Goal: Information Seeking & Learning: Find specific fact

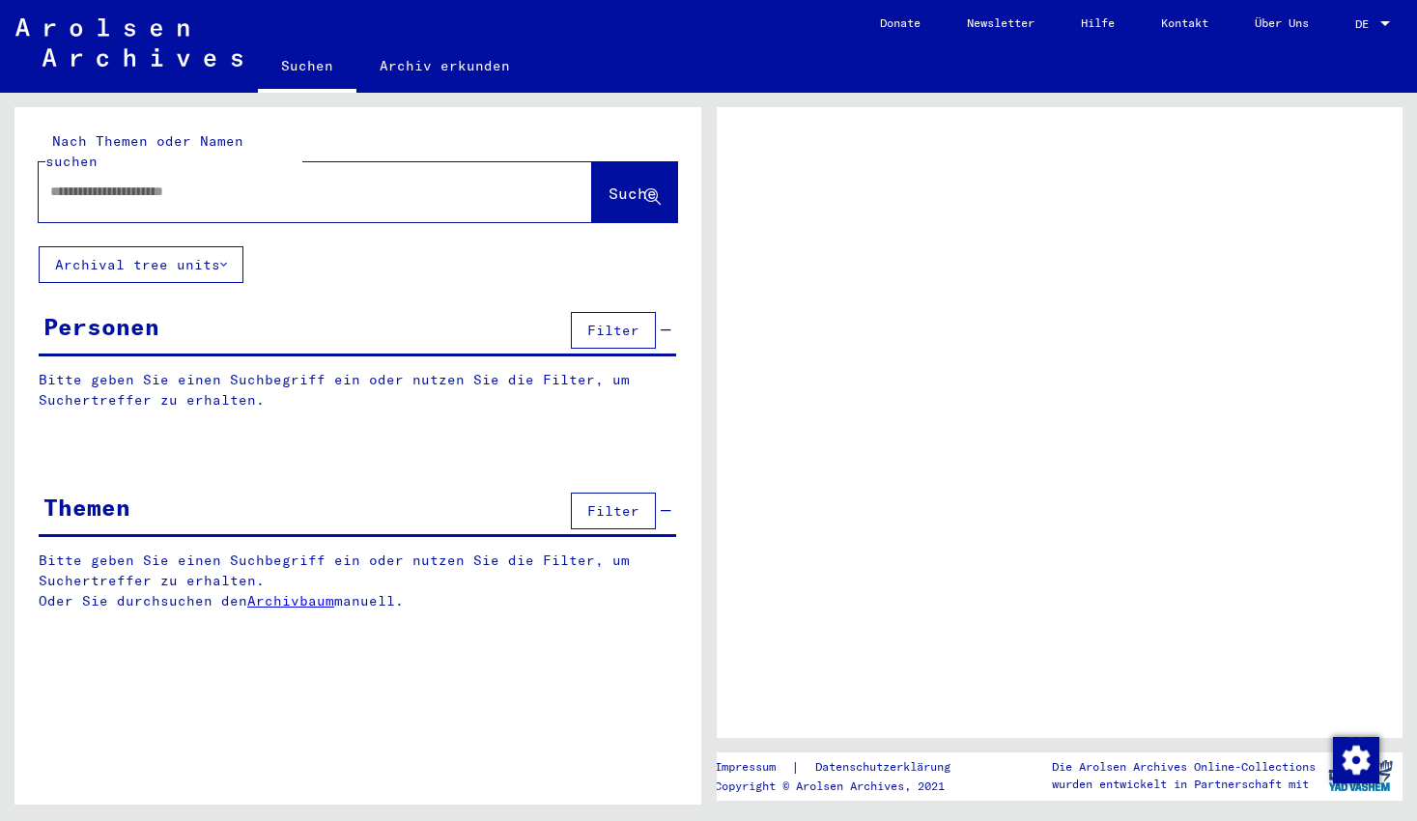
click at [241, 182] on input "text" at bounding box center [298, 192] width 496 height 20
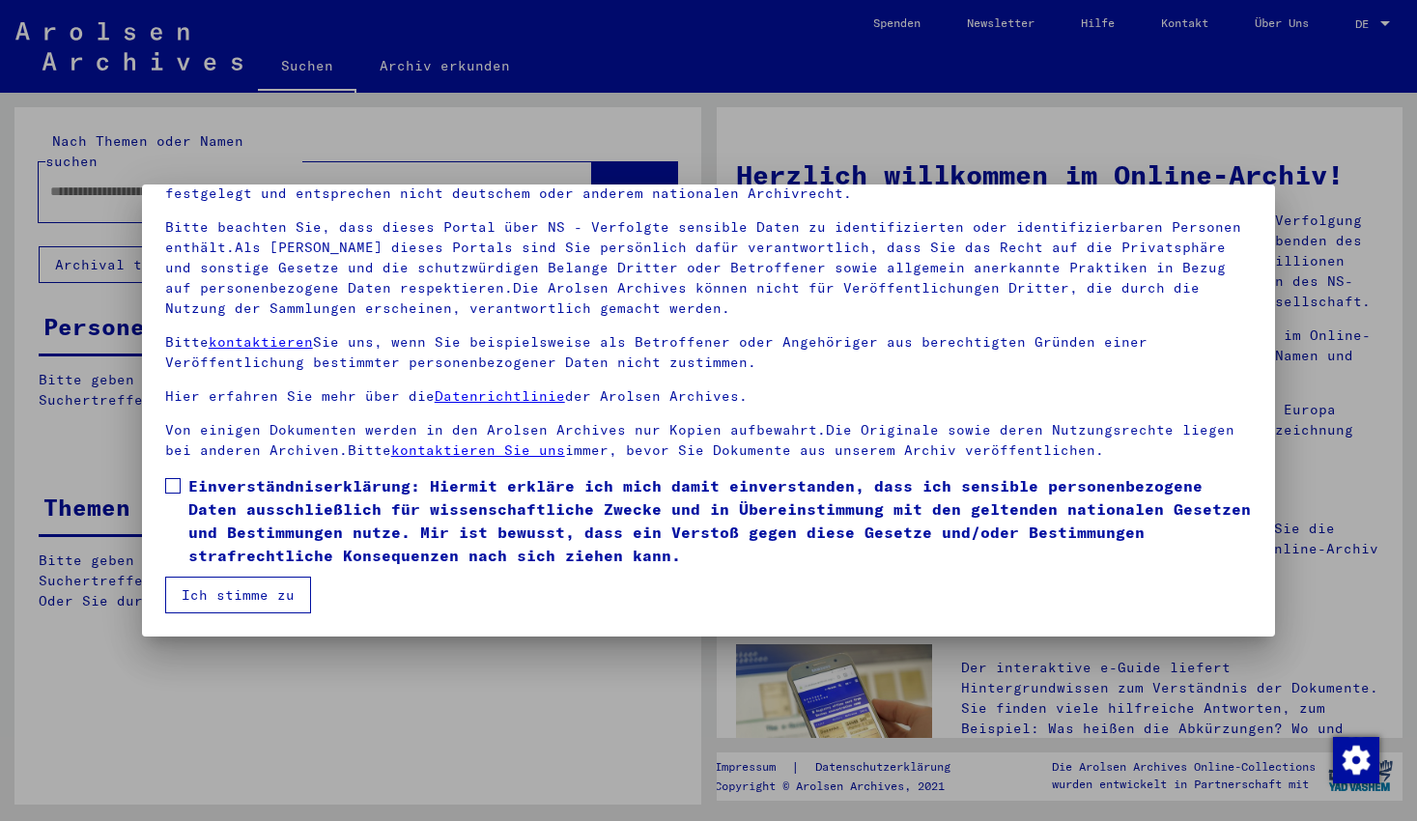
scroll to position [108, 0]
click at [180, 484] on span at bounding box center [172, 485] width 15 height 15
click at [228, 593] on button "Ich stimme zu" at bounding box center [238, 595] width 146 height 37
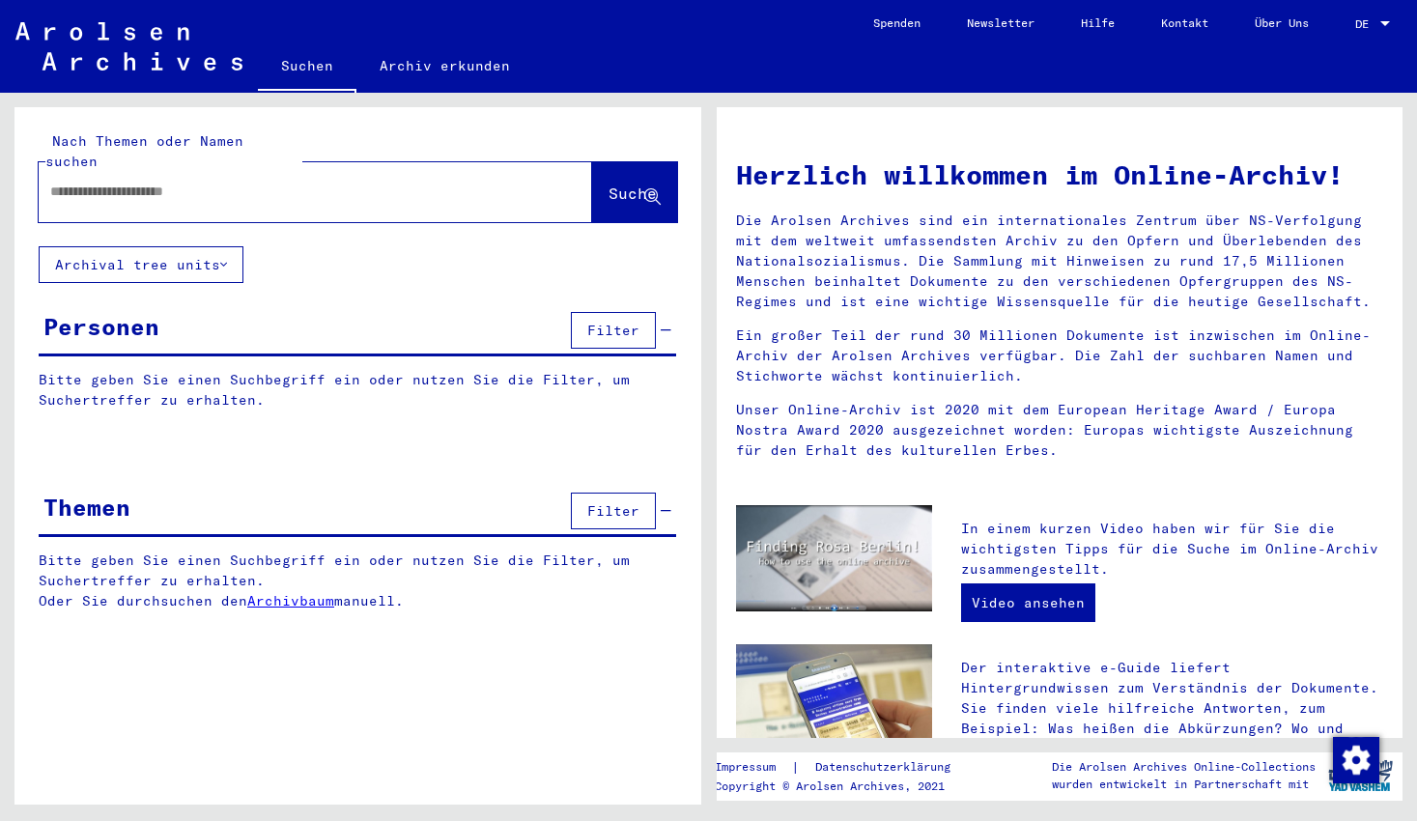
click at [137, 182] on input "text" at bounding box center [292, 192] width 484 height 20
type input "**********"
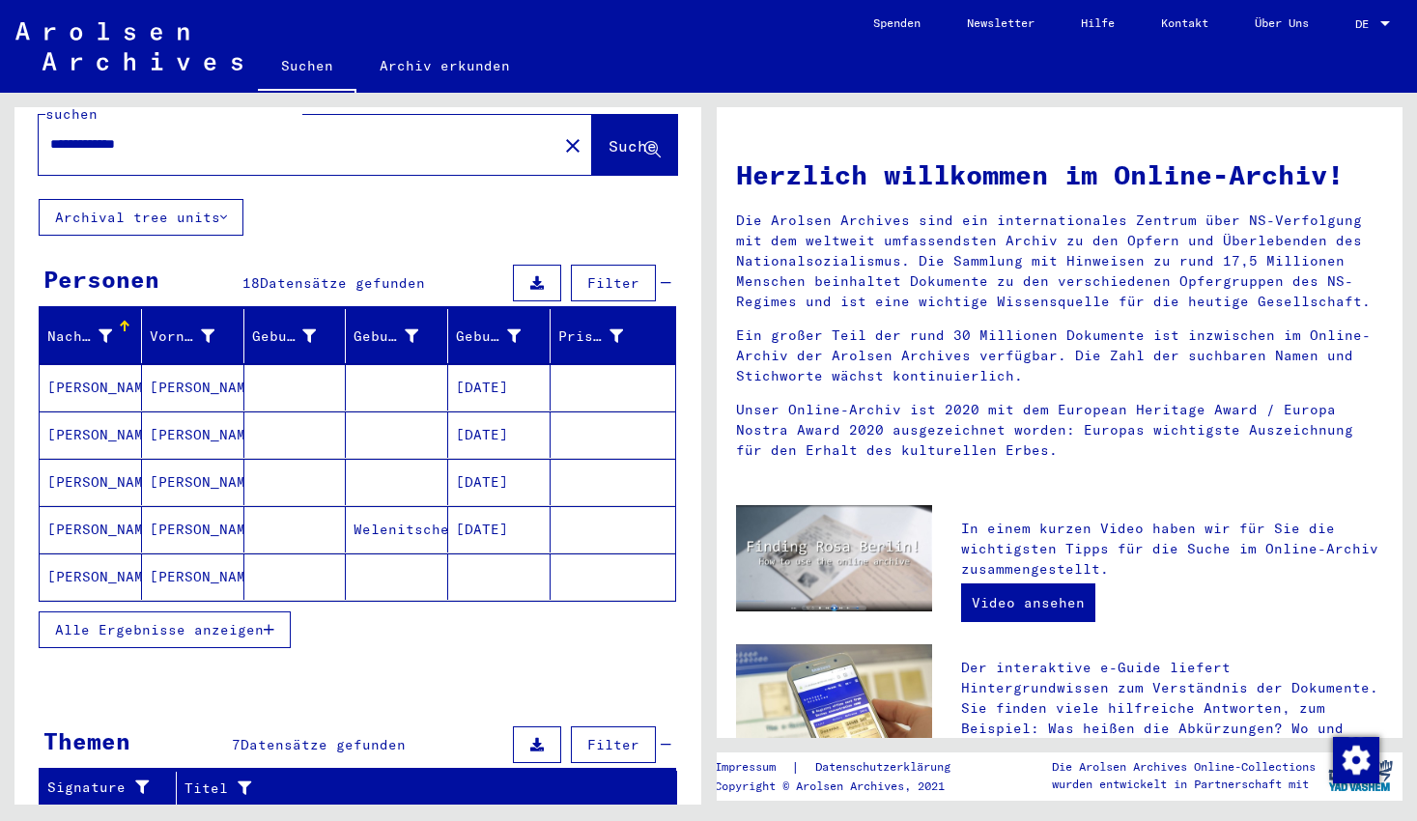
scroll to position [48, 0]
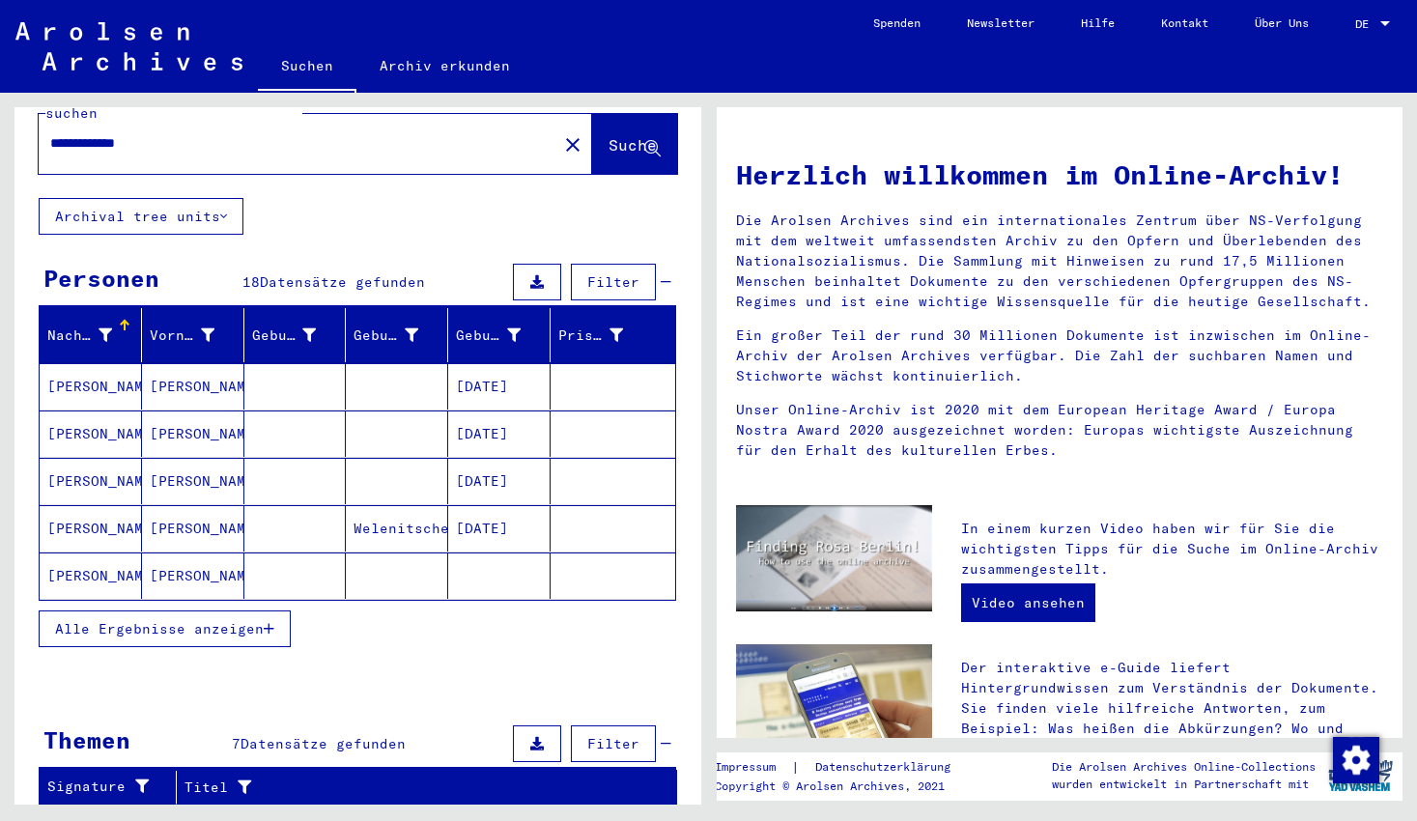
click at [206, 620] on span "Alle Ergebnisse anzeigen" at bounding box center [159, 628] width 209 height 17
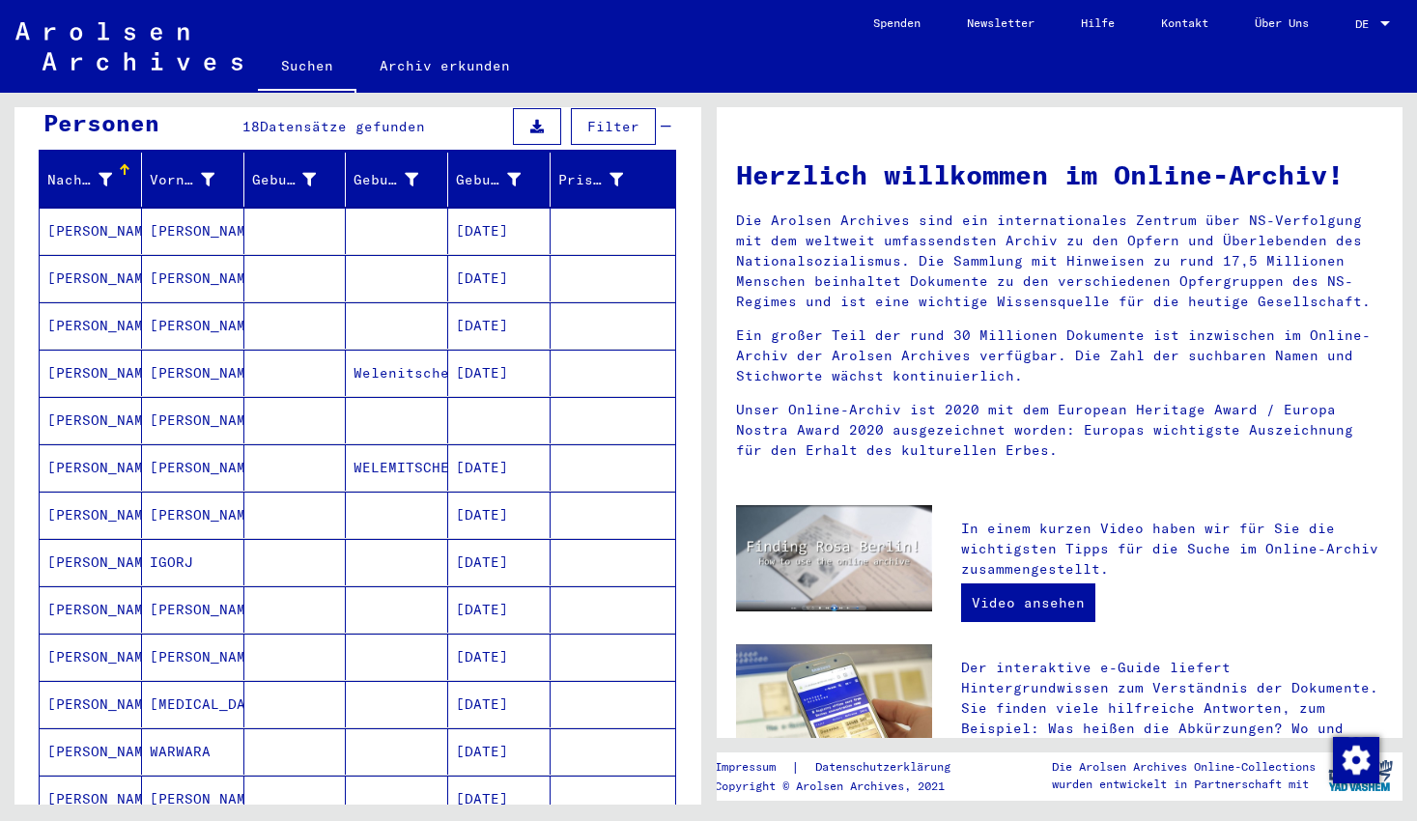
scroll to position [206, 0]
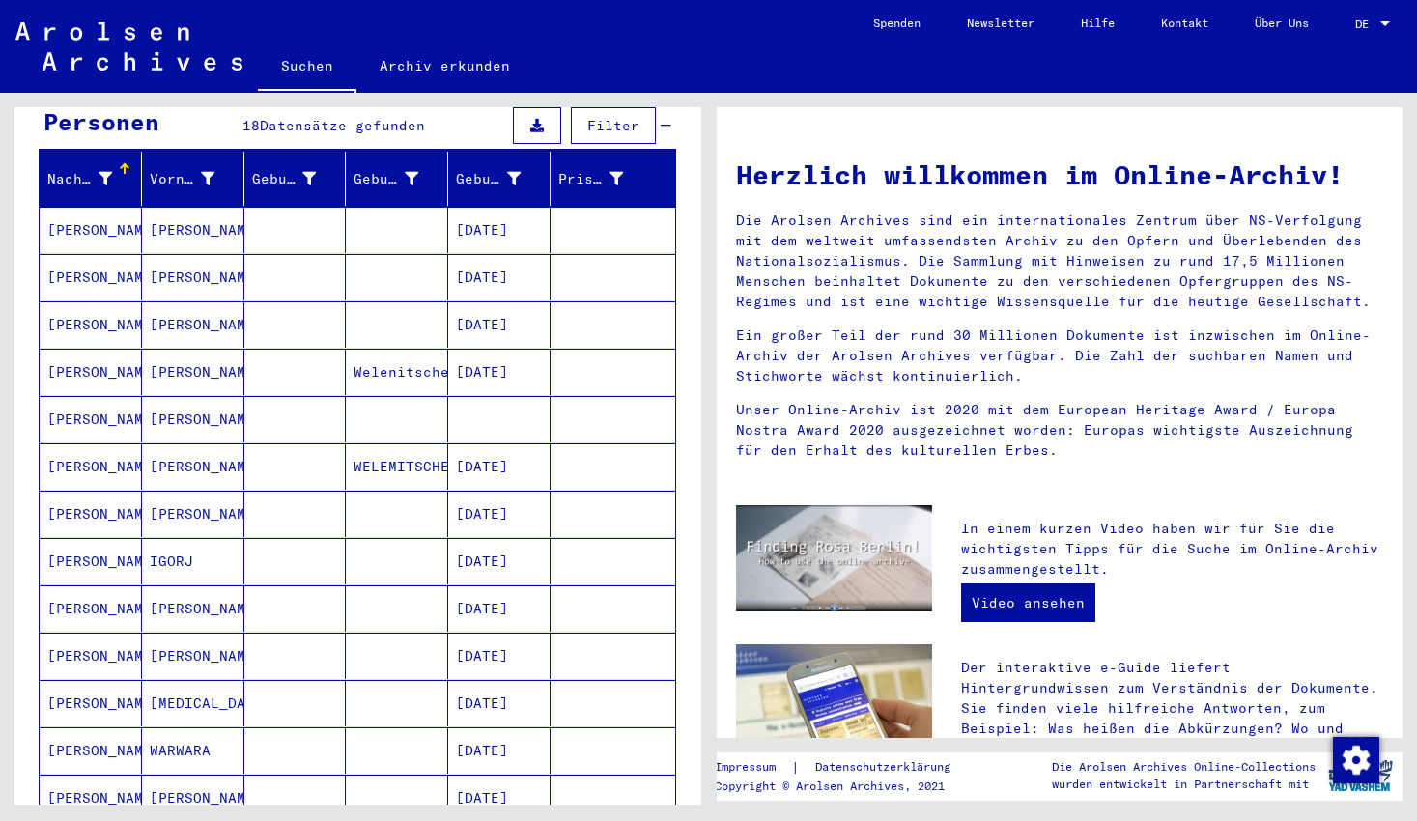
click at [84, 588] on mat-cell "[PERSON_NAME]" at bounding box center [91, 608] width 102 height 46
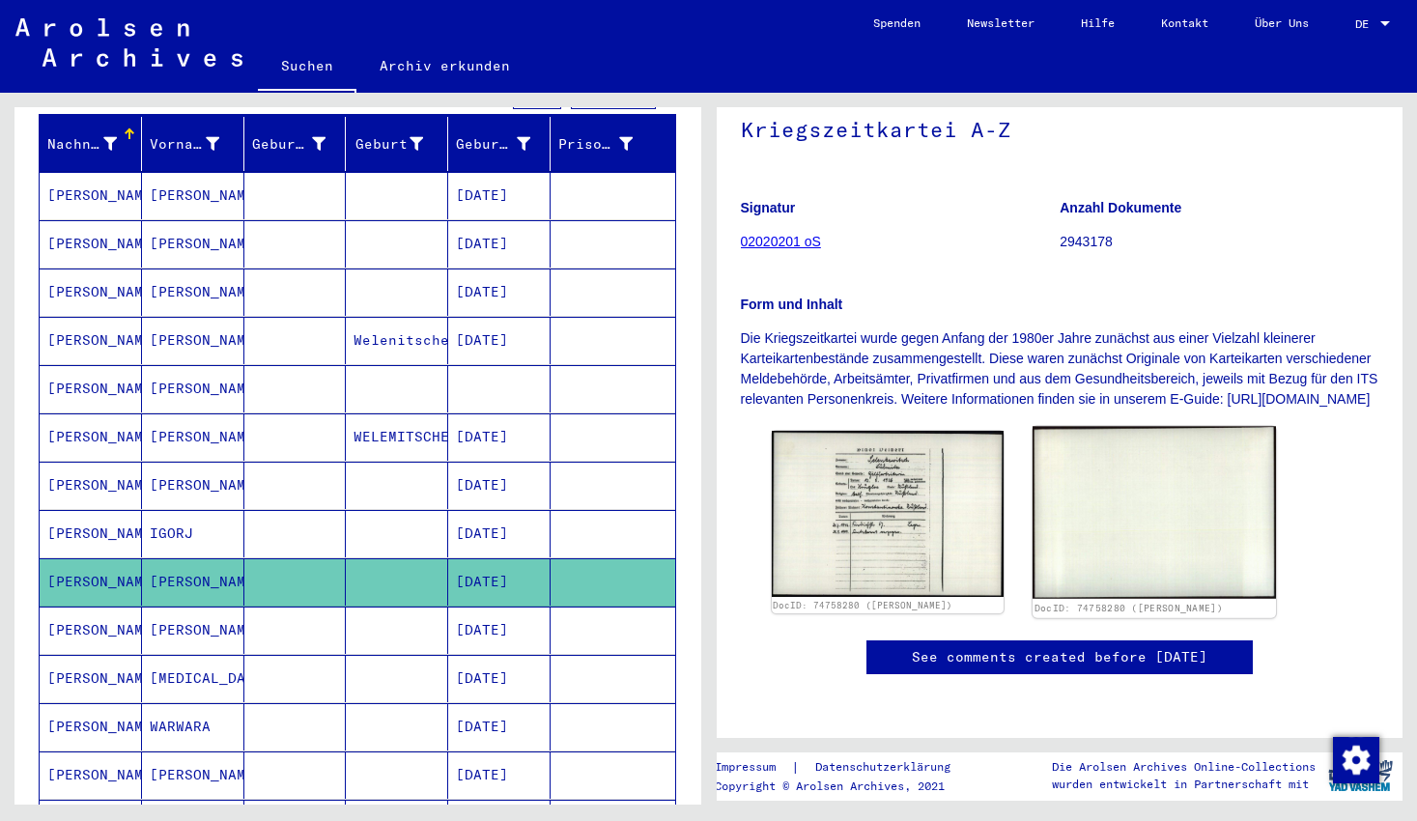
scroll to position [275, 0]
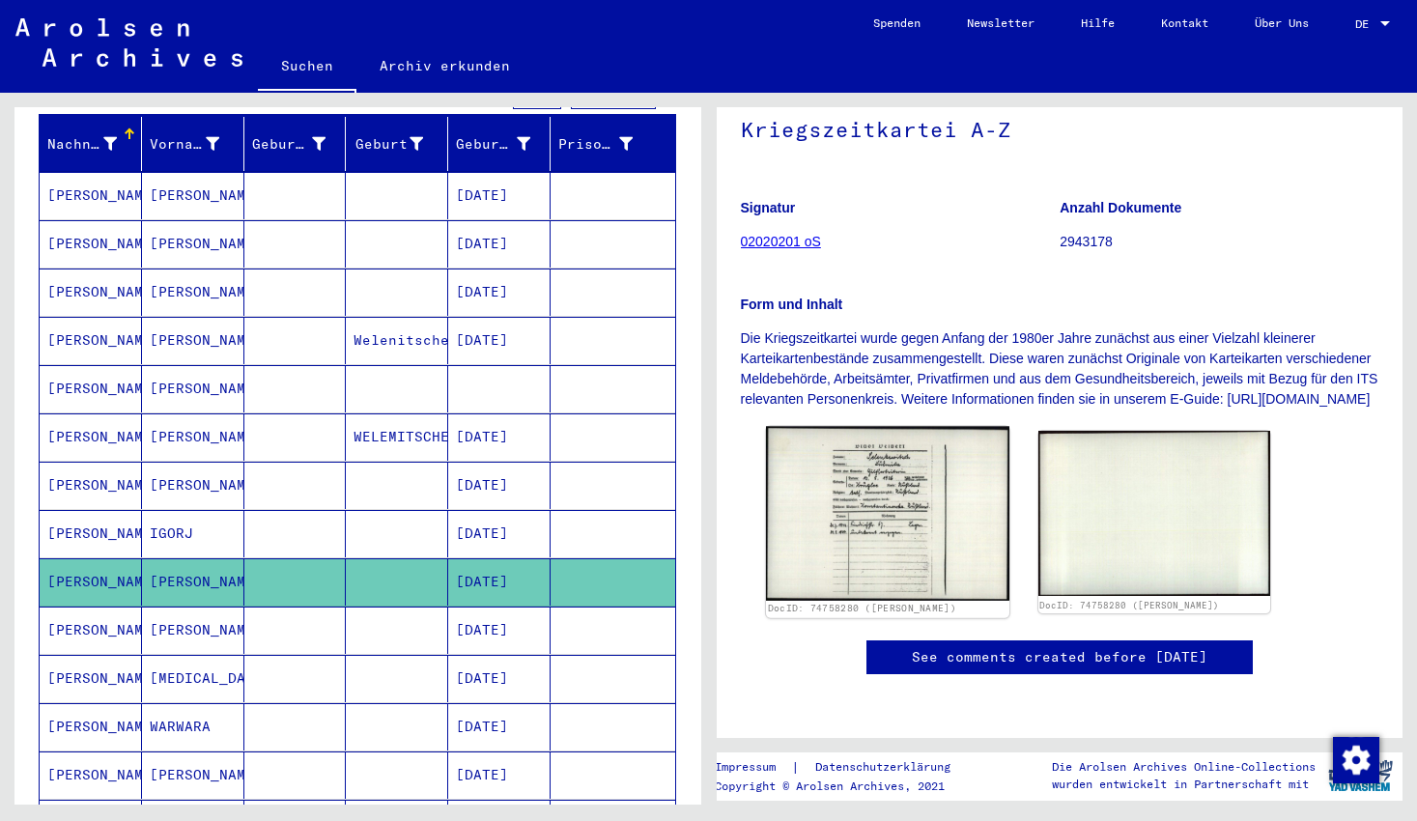
click at [835, 435] on img at bounding box center [886, 514] width 243 height 174
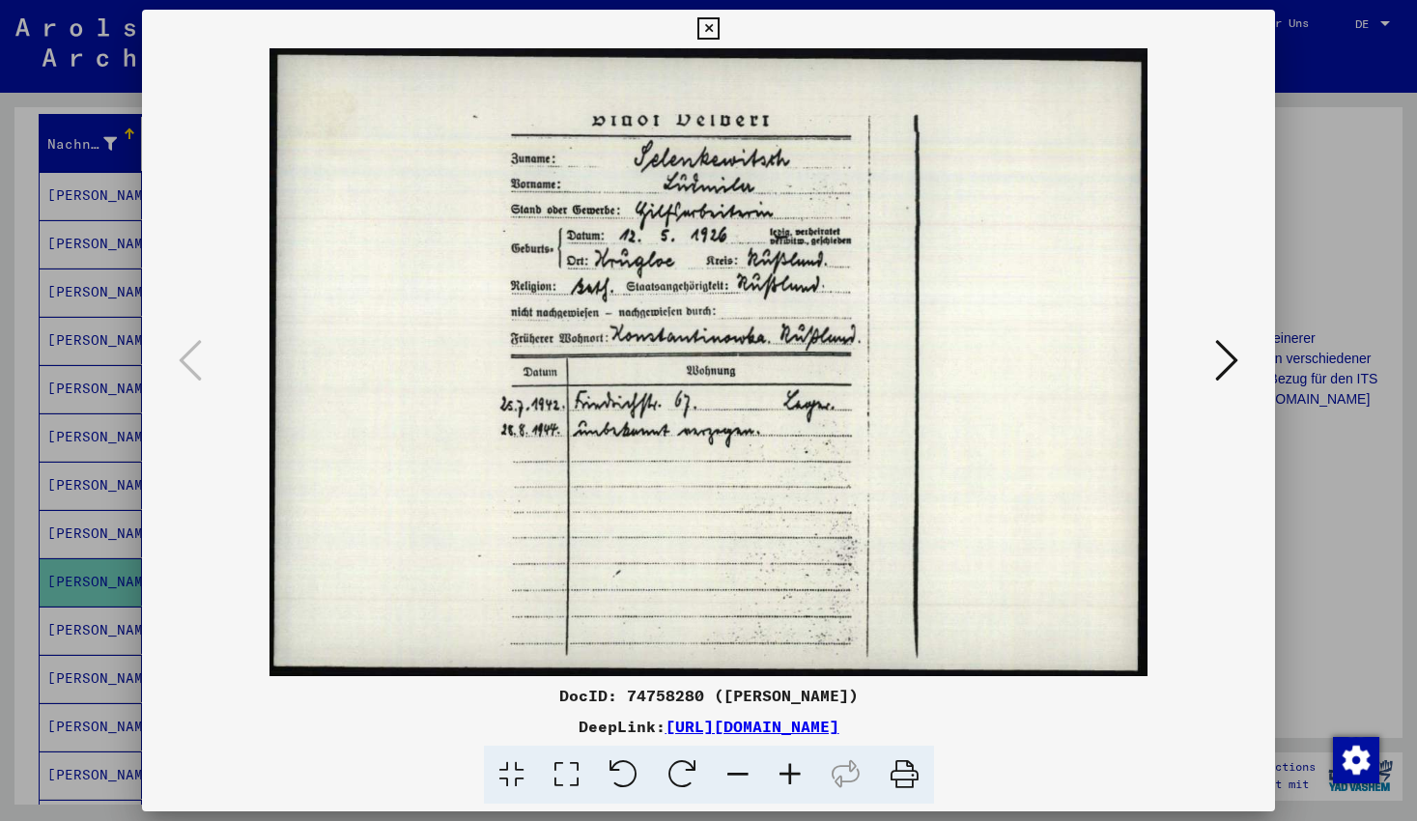
click at [720, 25] on icon at bounding box center [709, 28] width 22 height 23
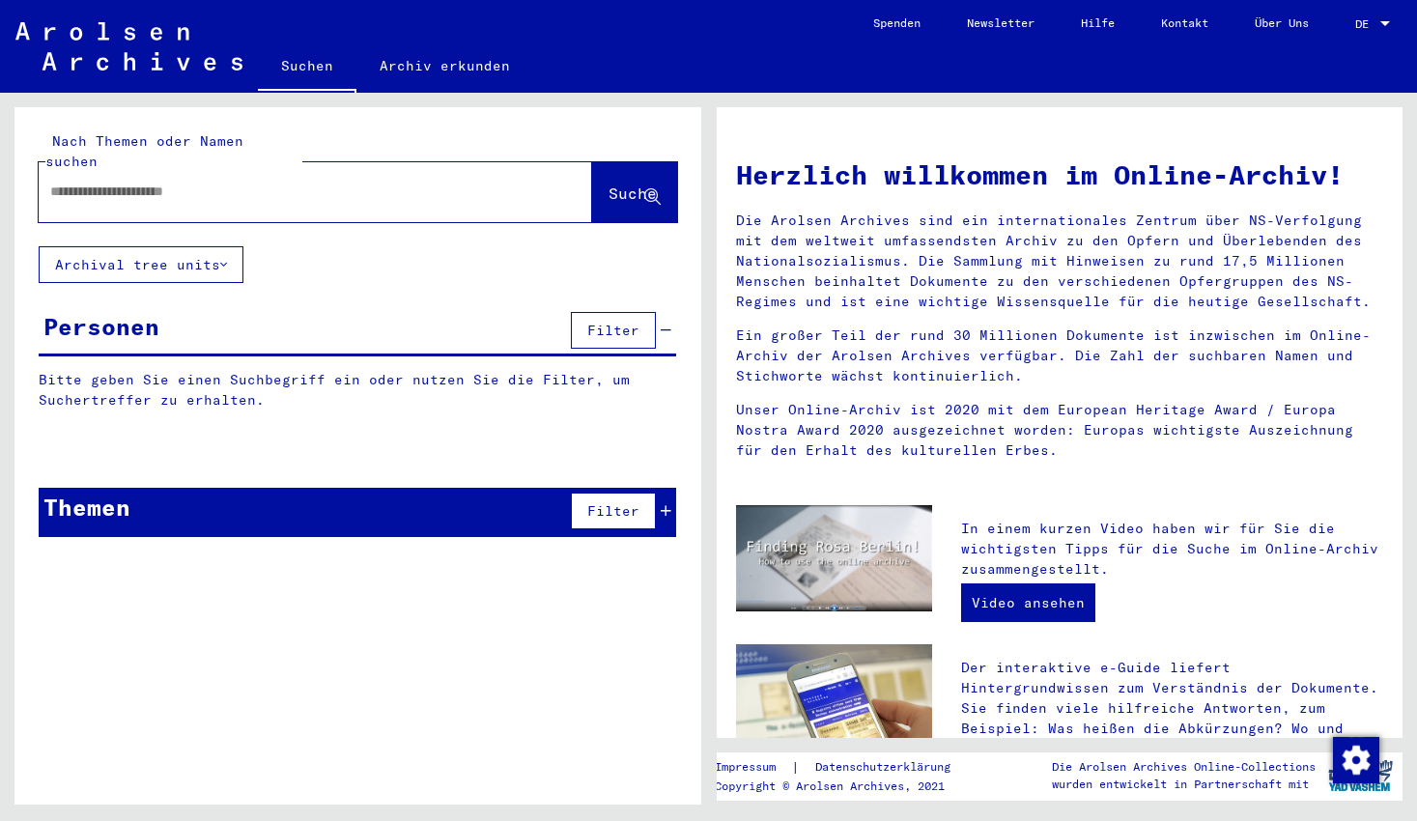
click at [304, 67] on link "Suchen" at bounding box center [307, 68] width 99 height 50
click at [94, 490] on div "Themen" at bounding box center [86, 507] width 87 height 35
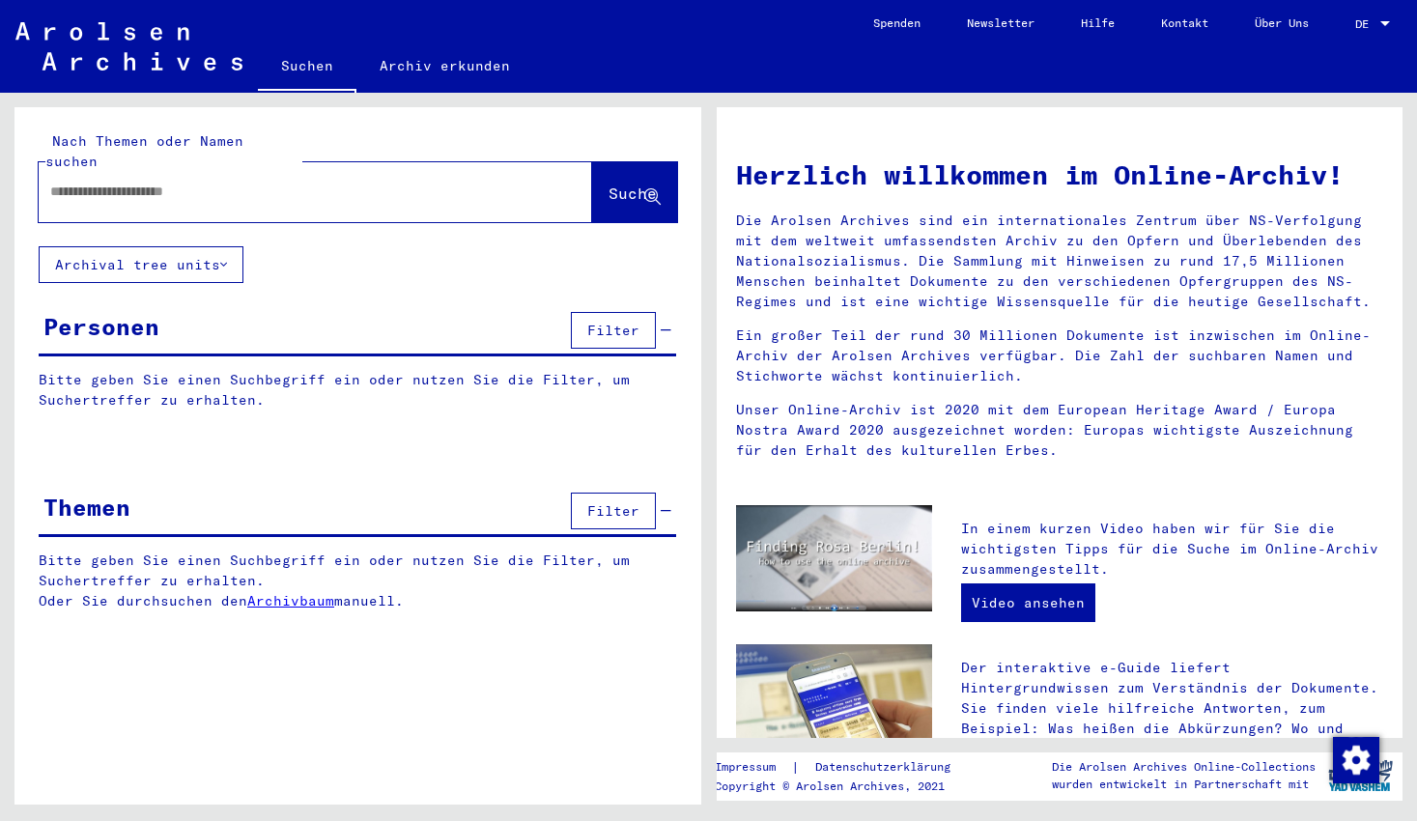
click at [194, 170] on div at bounding box center [287, 191] width 496 height 43
click at [201, 182] on input "text" at bounding box center [292, 192] width 484 height 20
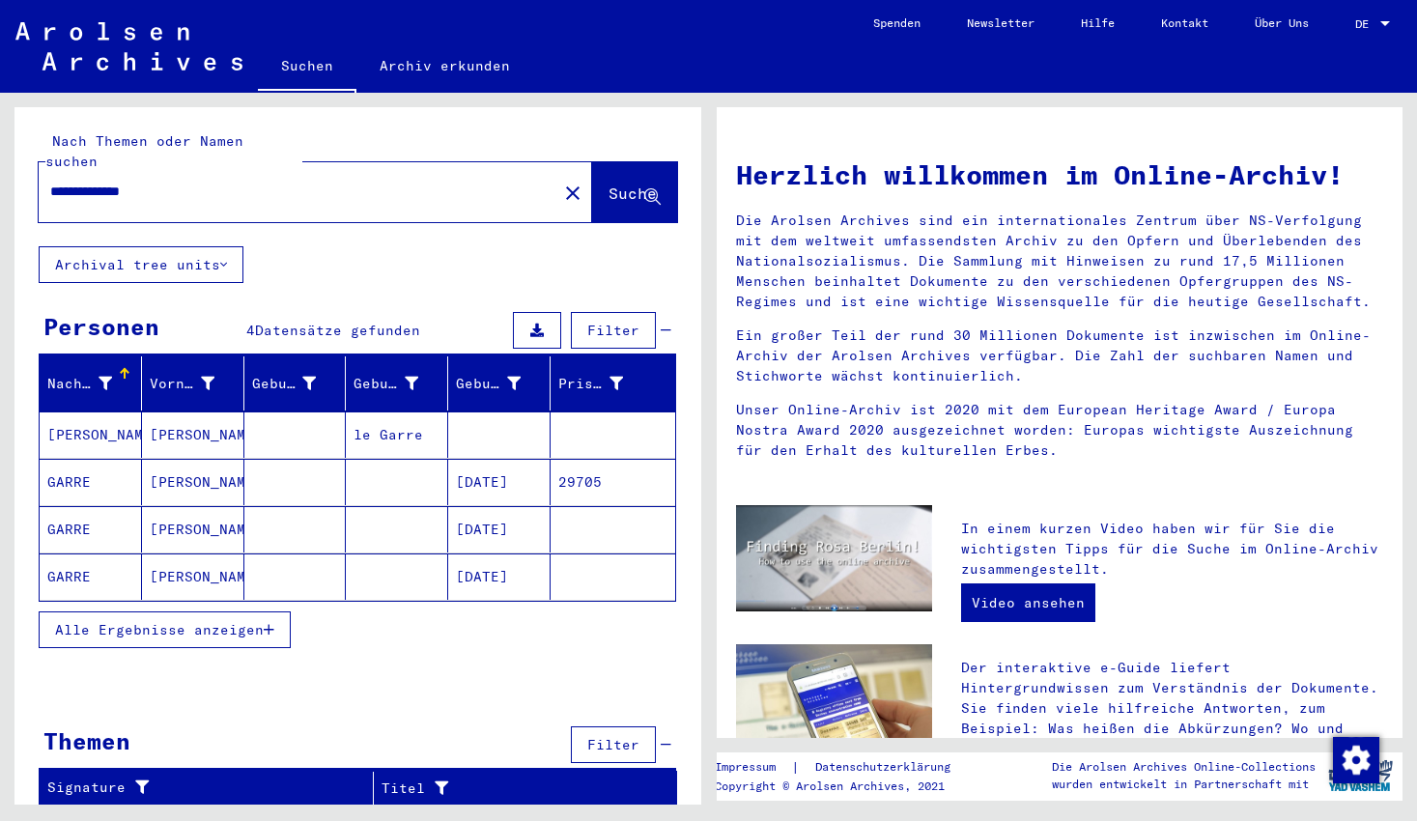
click at [180, 621] on span "Alle Ergebnisse anzeigen" at bounding box center [159, 629] width 209 height 17
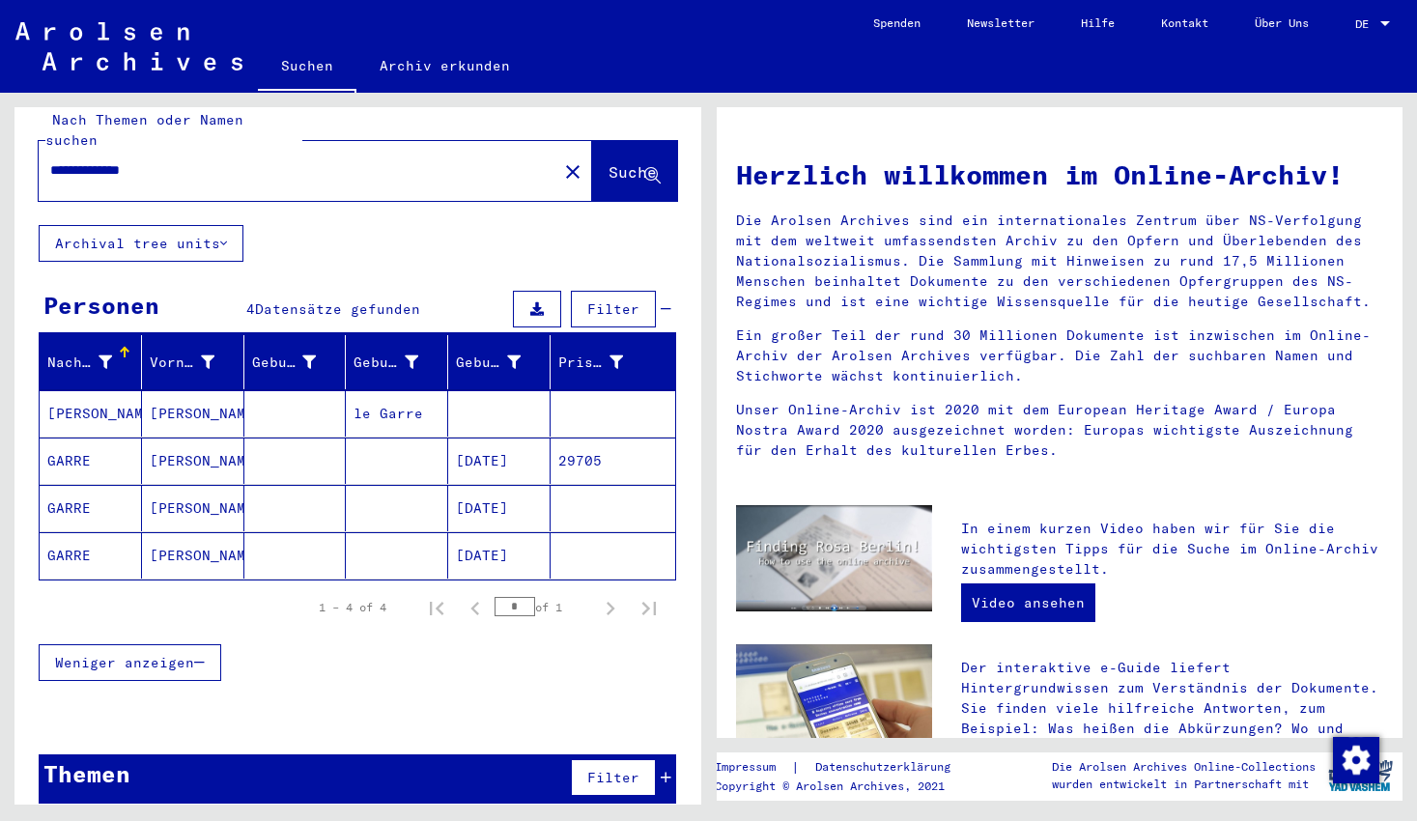
drag, startPoint x: 115, startPoint y: 150, endPoint x: -26, endPoint y: 150, distance: 141.1
click at [0, 150] on html "**********" at bounding box center [708, 410] width 1417 height 821
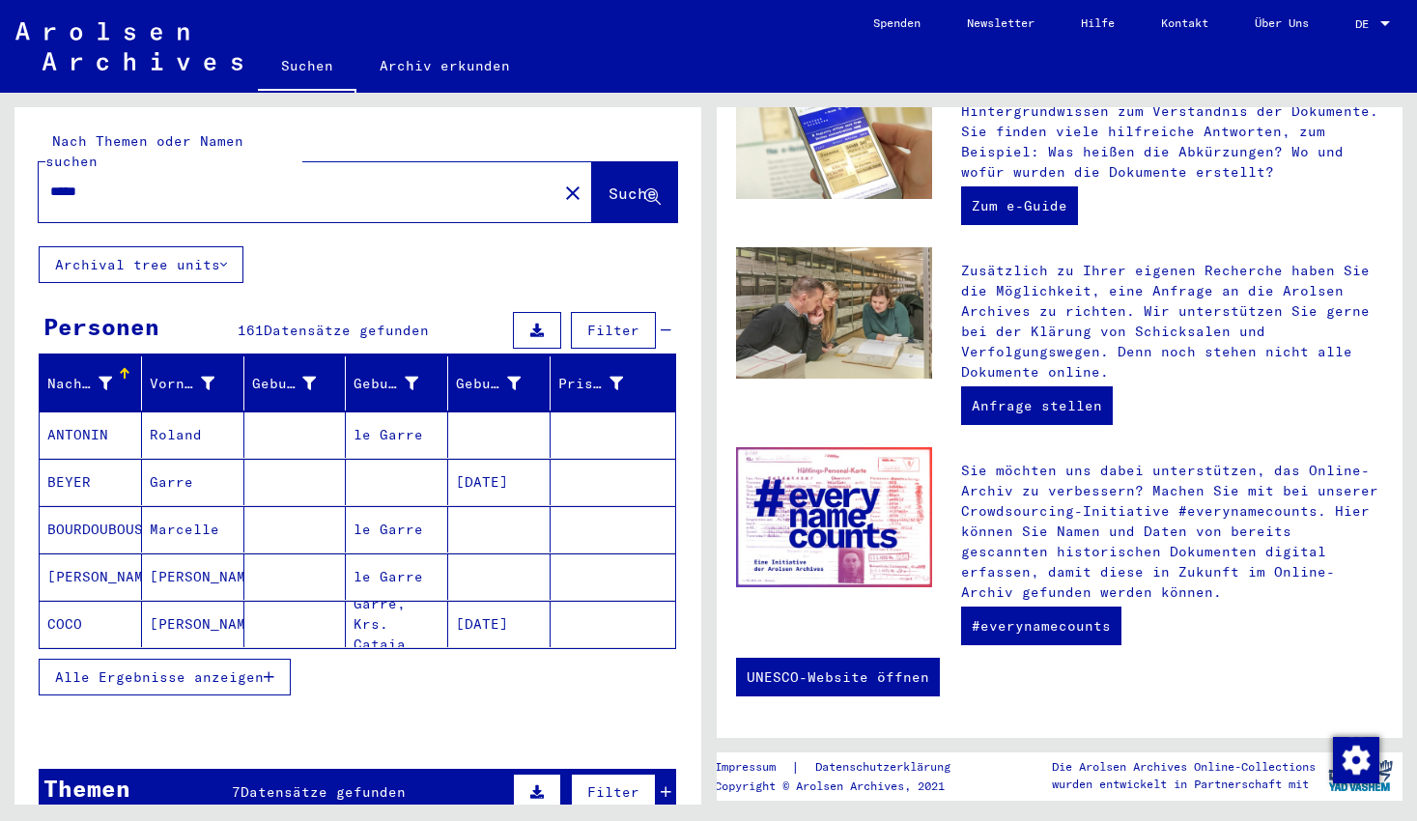
scroll to position [577, 0]
drag, startPoint x: 59, startPoint y: 169, endPoint x: 18, endPoint y: 170, distance: 40.6
click at [19, 169] on div "Nach Themen oder Namen suchen ***** close Suche" at bounding box center [357, 176] width 687 height 139
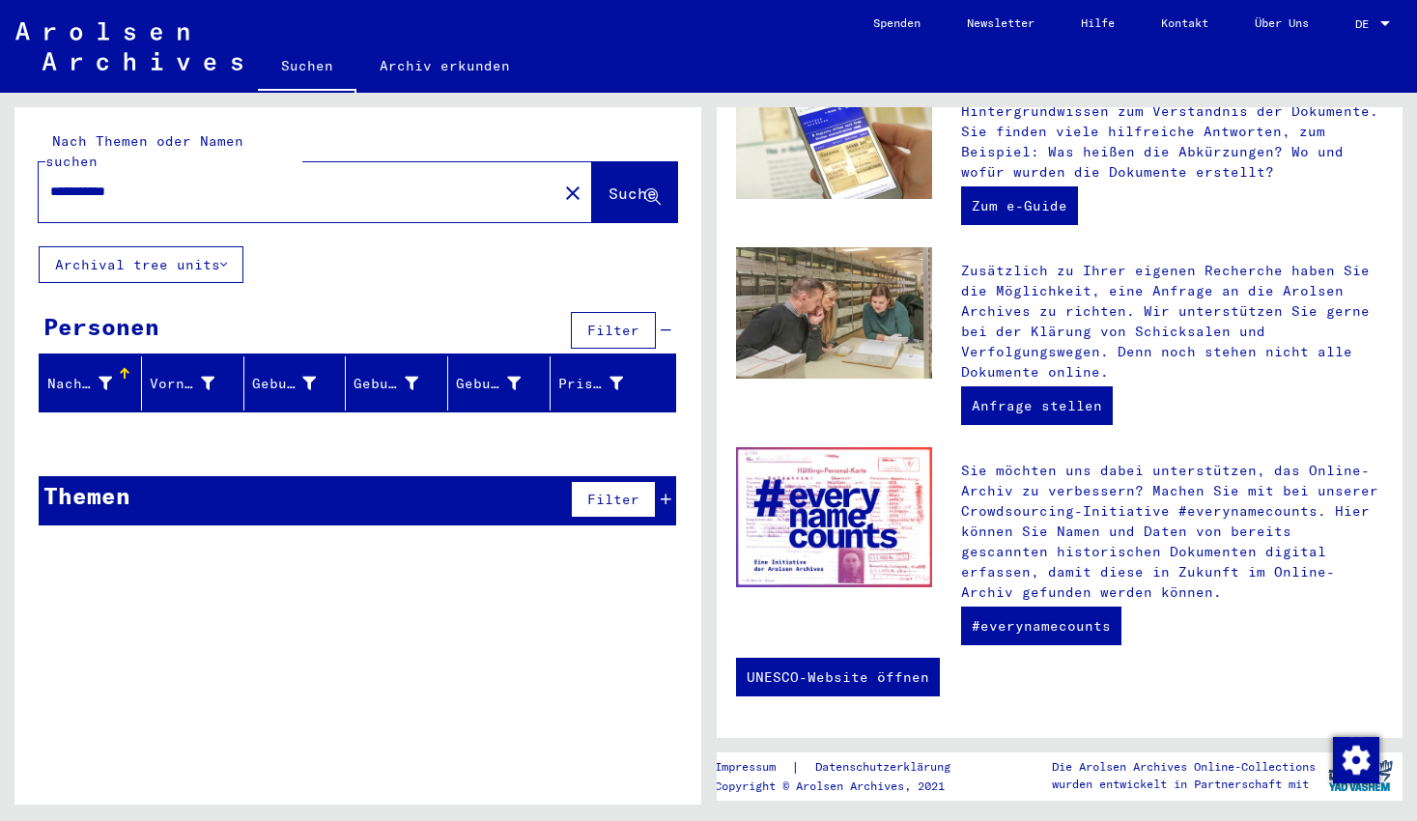
drag, startPoint x: 95, startPoint y: 174, endPoint x: -40, endPoint y: 176, distance: 134.3
click at [0, 176] on html "**********" at bounding box center [708, 410] width 1417 height 821
type input "****"
